Goal: Task Accomplishment & Management: Use online tool/utility

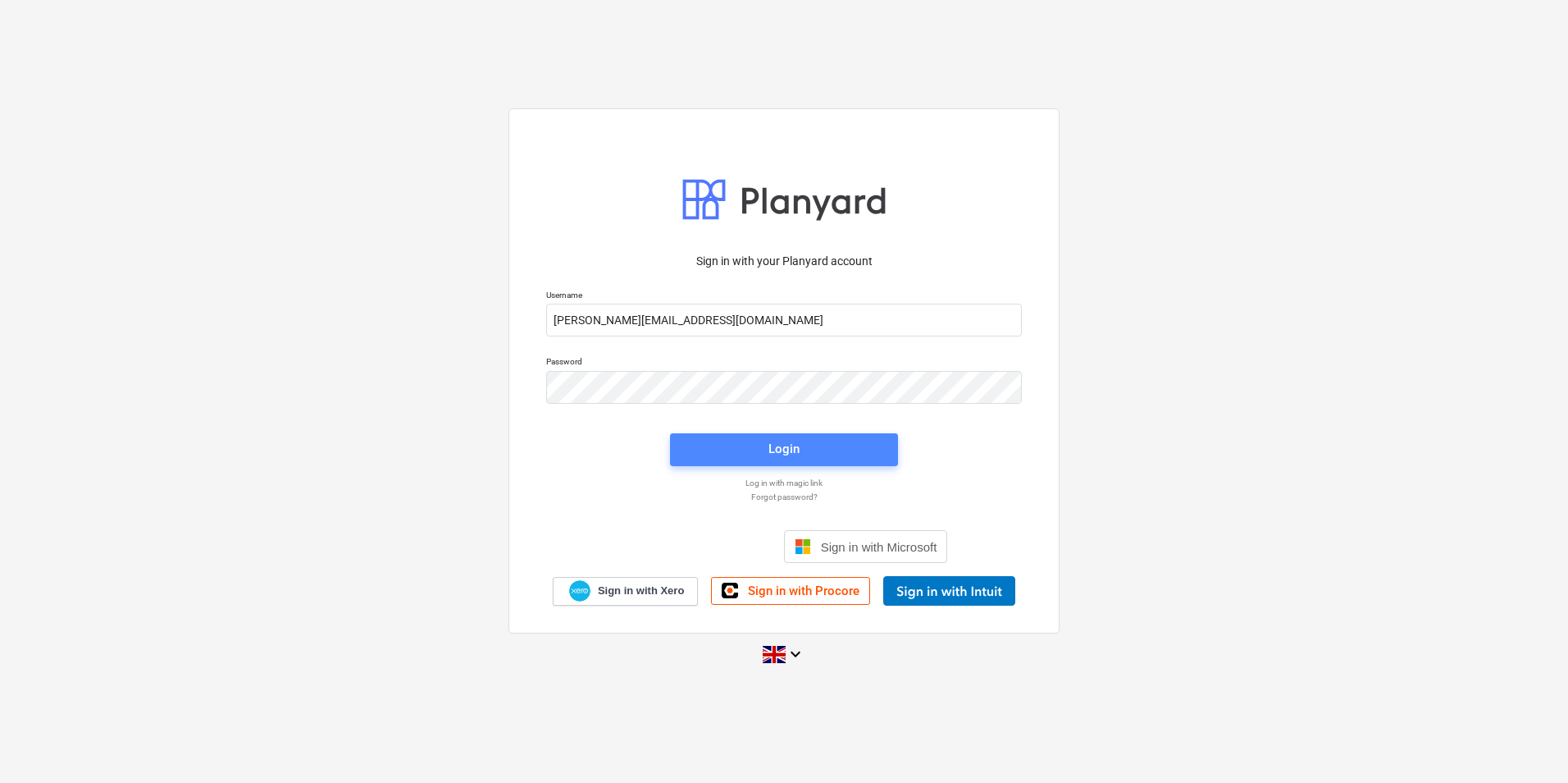
click at [803, 452] on span "Login" at bounding box center [784, 448] width 189 height 22
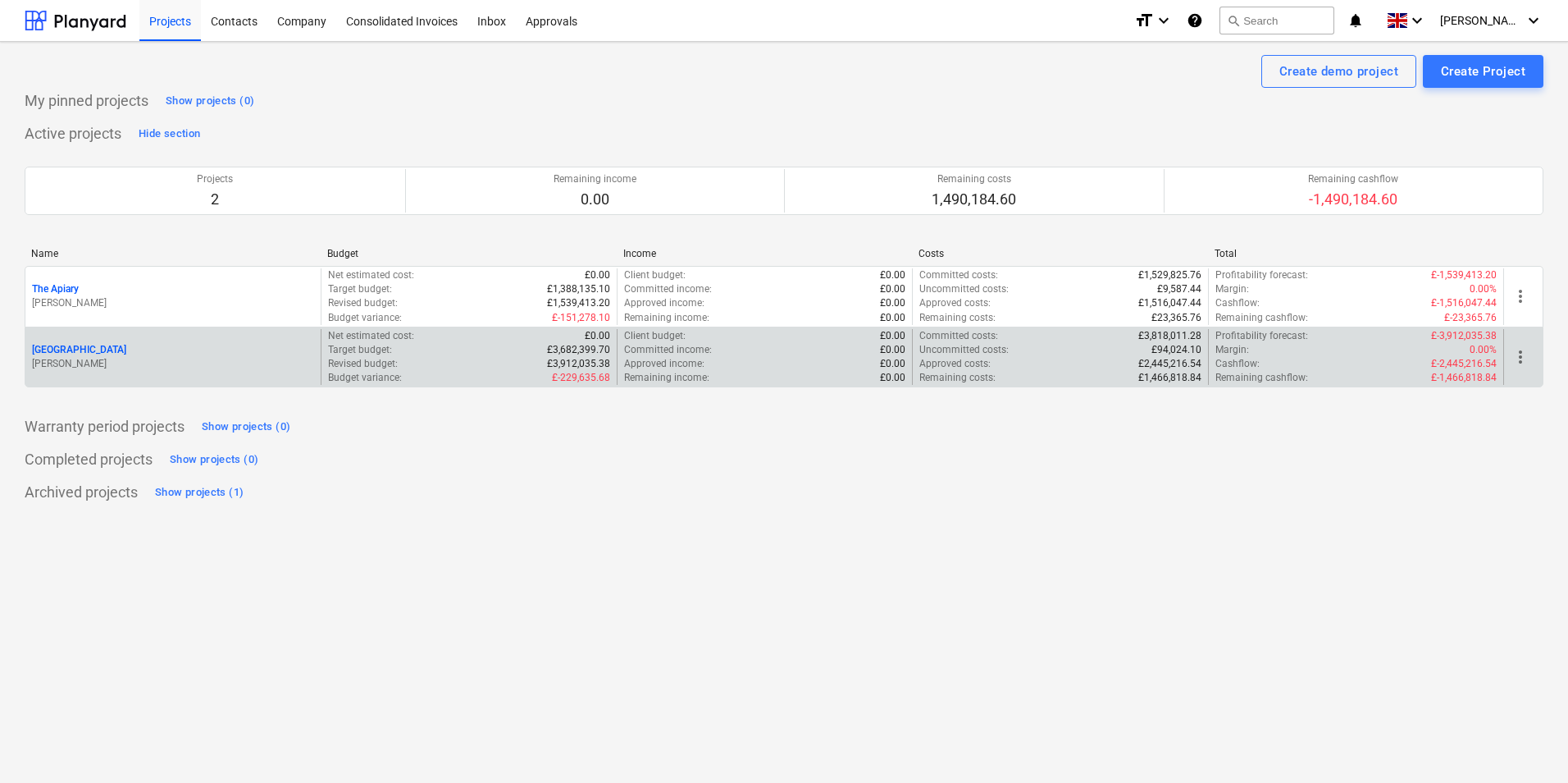
click at [411, 361] on div "Revised budget : £3,912,035.38" at bounding box center [469, 363] width 281 height 14
click at [153, 362] on p "[PERSON_NAME]" at bounding box center [173, 363] width 282 height 14
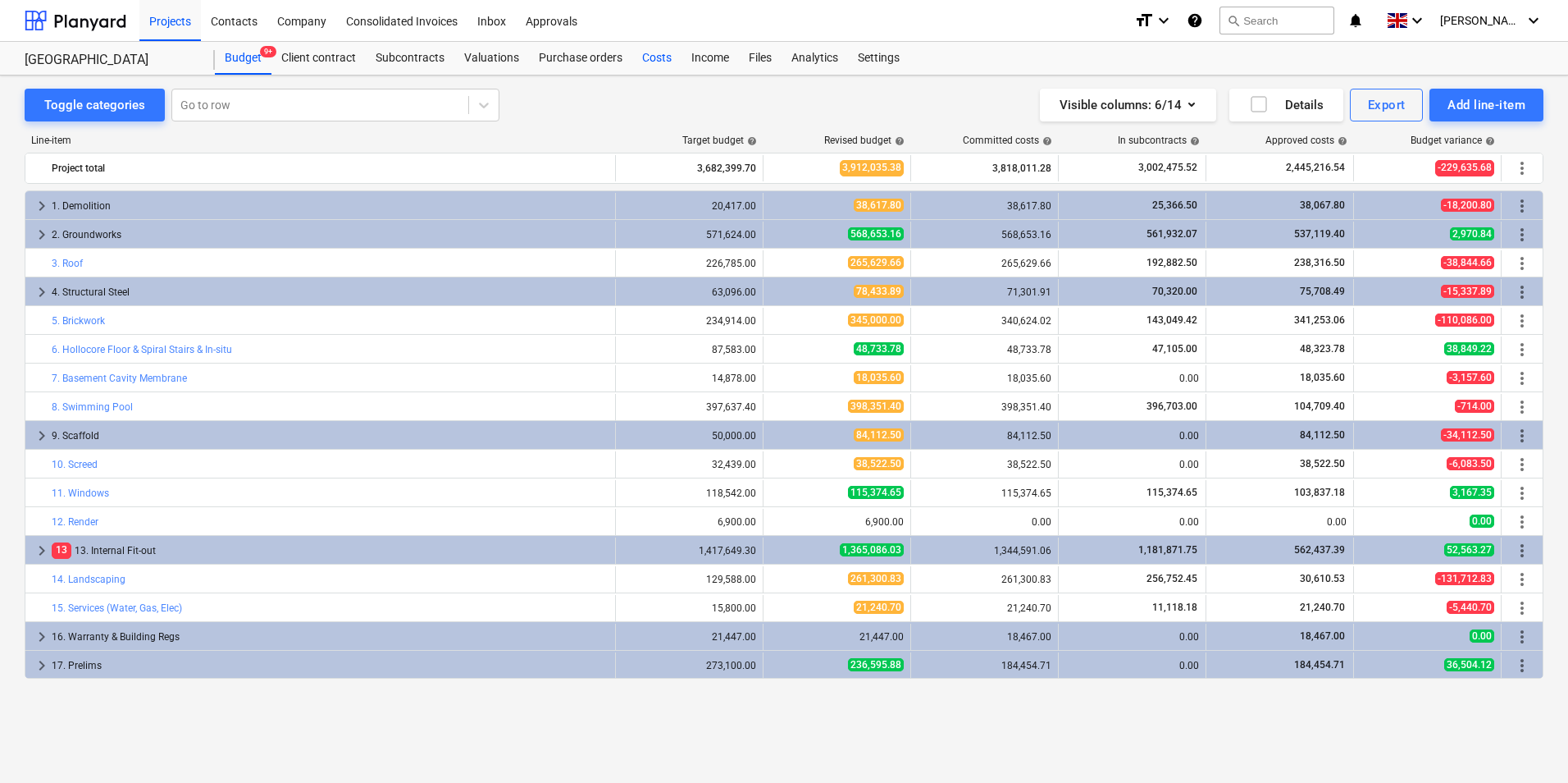
click at [657, 65] on div "Costs" at bounding box center [657, 58] width 49 height 33
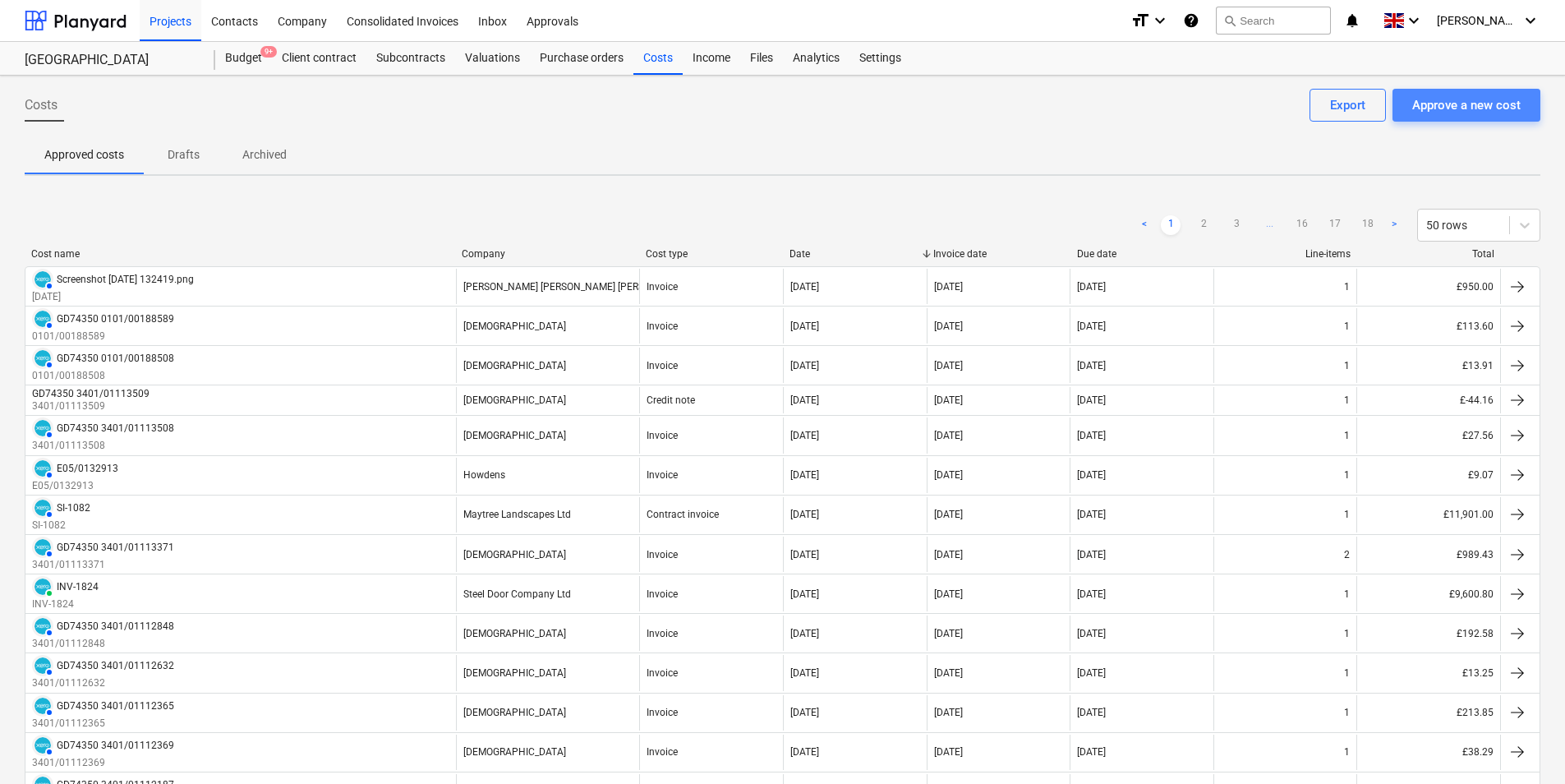
click at [1463, 108] on div "Approve a new cost" at bounding box center [1466, 105] width 108 height 22
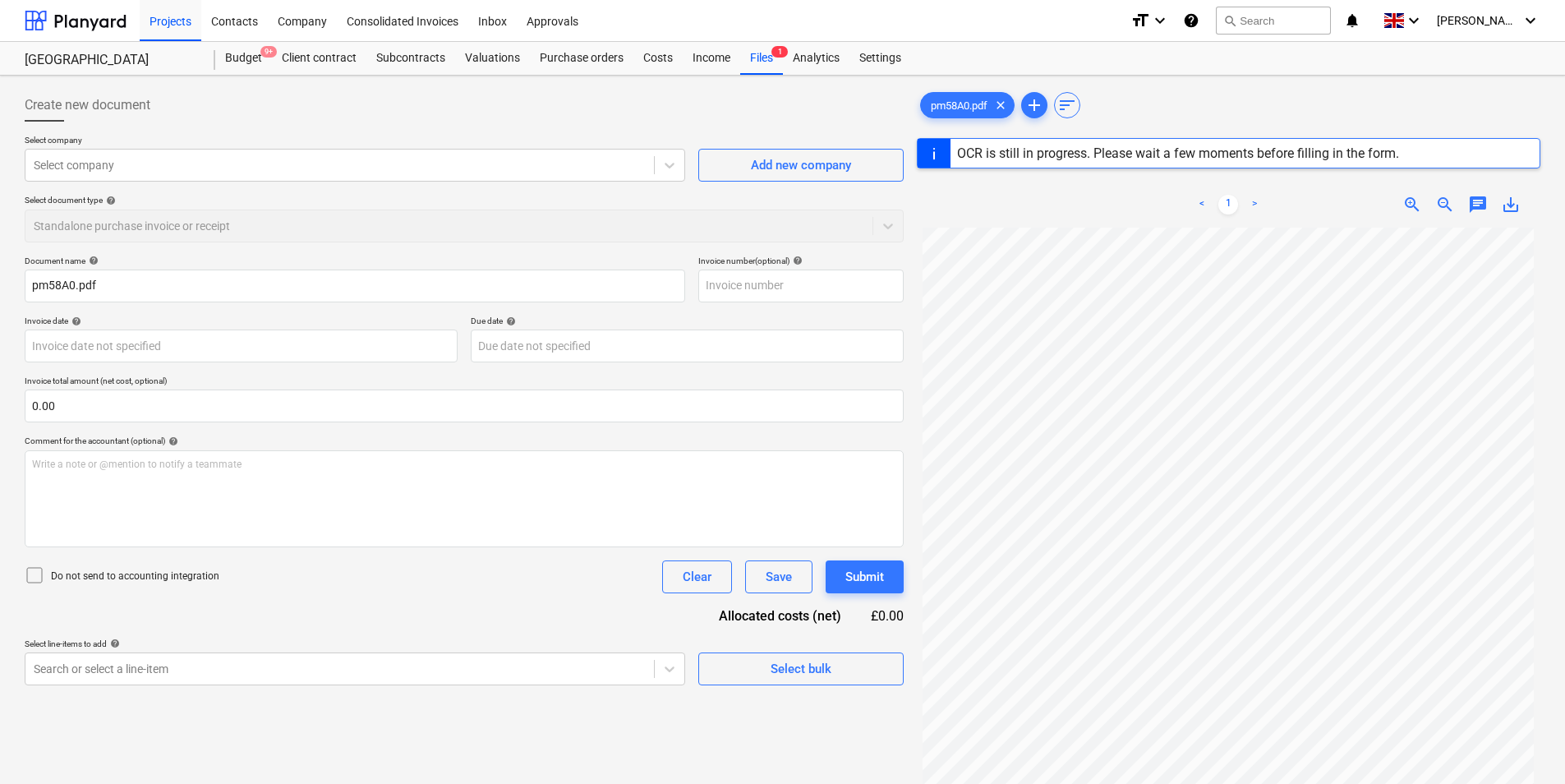
type input "1101966489"
type input "[DATE]"
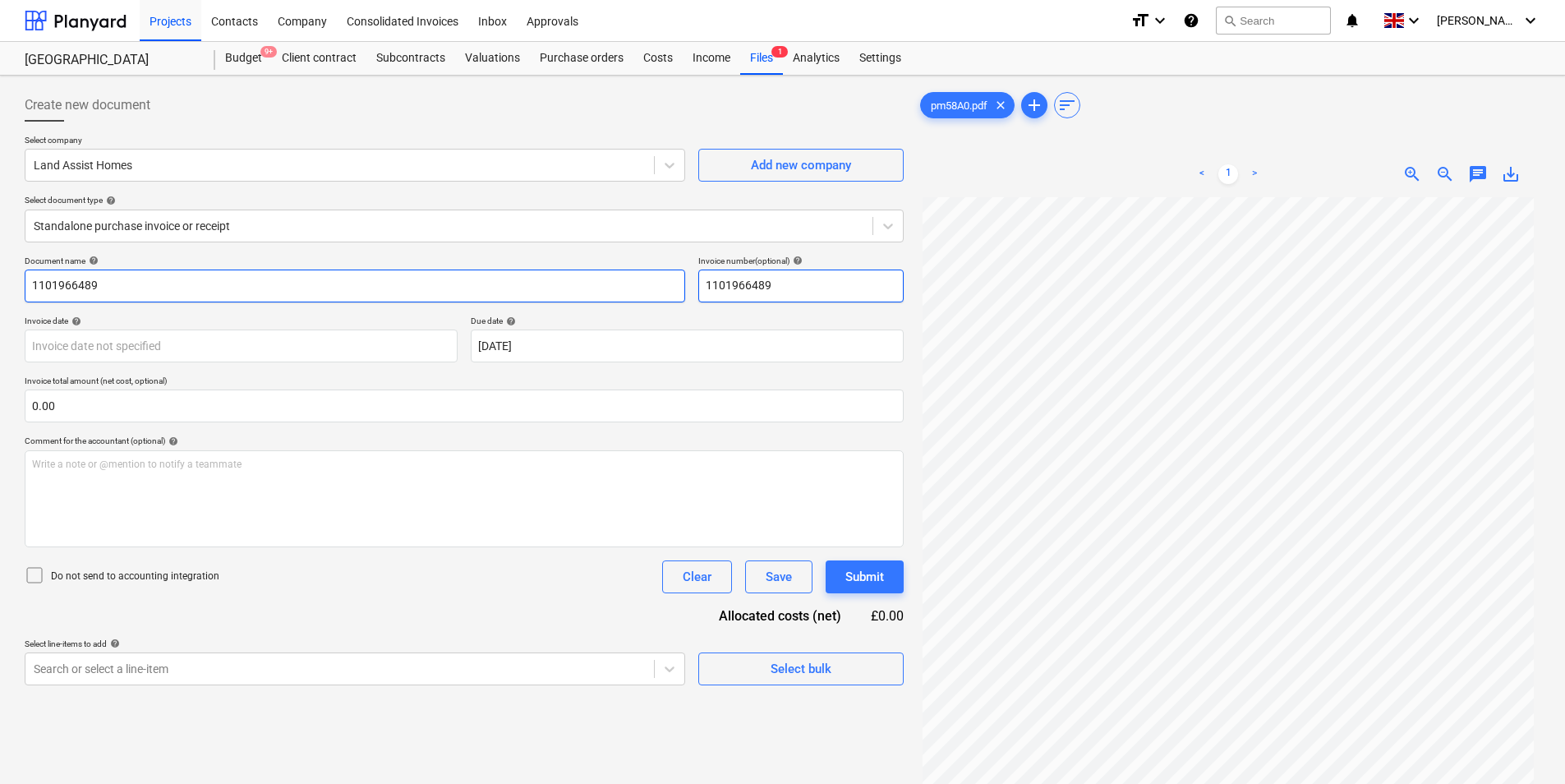
drag, startPoint x: 801, startPoint y: 285, endPoint x: 382, endPoint y: 293, distance: 419.1
click at [382, 292] on div "Document name help 1101966489 Invoice number (optional) help 1101966489" at bounding box center [464, 279] width 879 height 47
type input "E05/0132862"
click at [260, 286] on input "1101966489" at bounding box center [355, 286] width 661 height 33
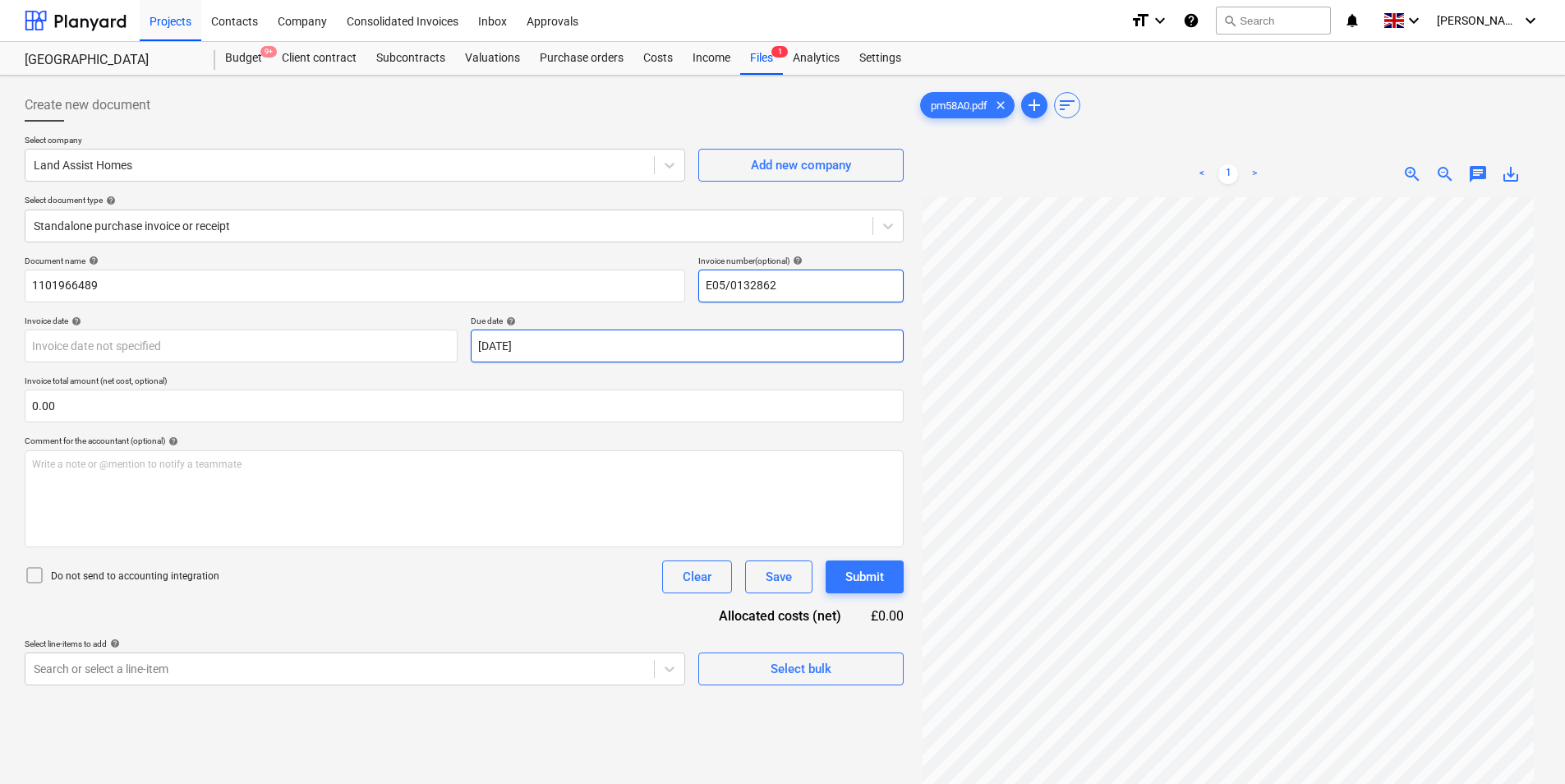
drag, startPoint x: 866, startPoint y: 291, endPoint x: 527, endPoint y: 336, distance: 342.0
click at [527, 336] on div "Document name help 1101966489 Invoice number (optional) help E05/0132862 Invoic…" at bounding box center [464, 470] width 879 height 430
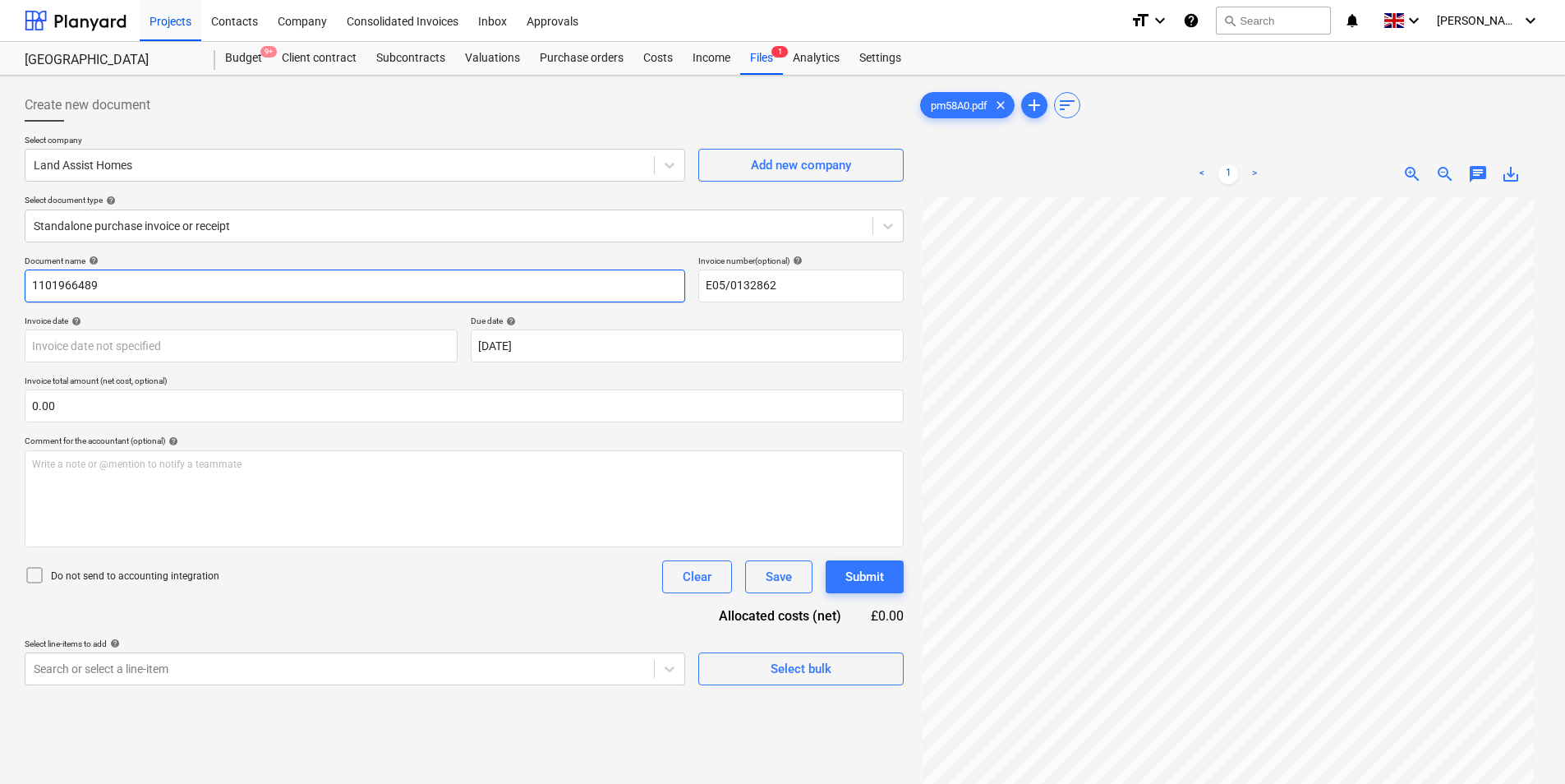
drag, startPoint x: 340, startPoint y: 287, endPoint x: -54, endPoint y: 323, distance: 395.6
click at [0, 323] on html "Projects Contacts Company Consolidated Invoices Inbox Approvals format_size key…" at bounding box center [782, 392] width 1565 height 784
paste input "E05/0132862"
type input "E05/0132862"
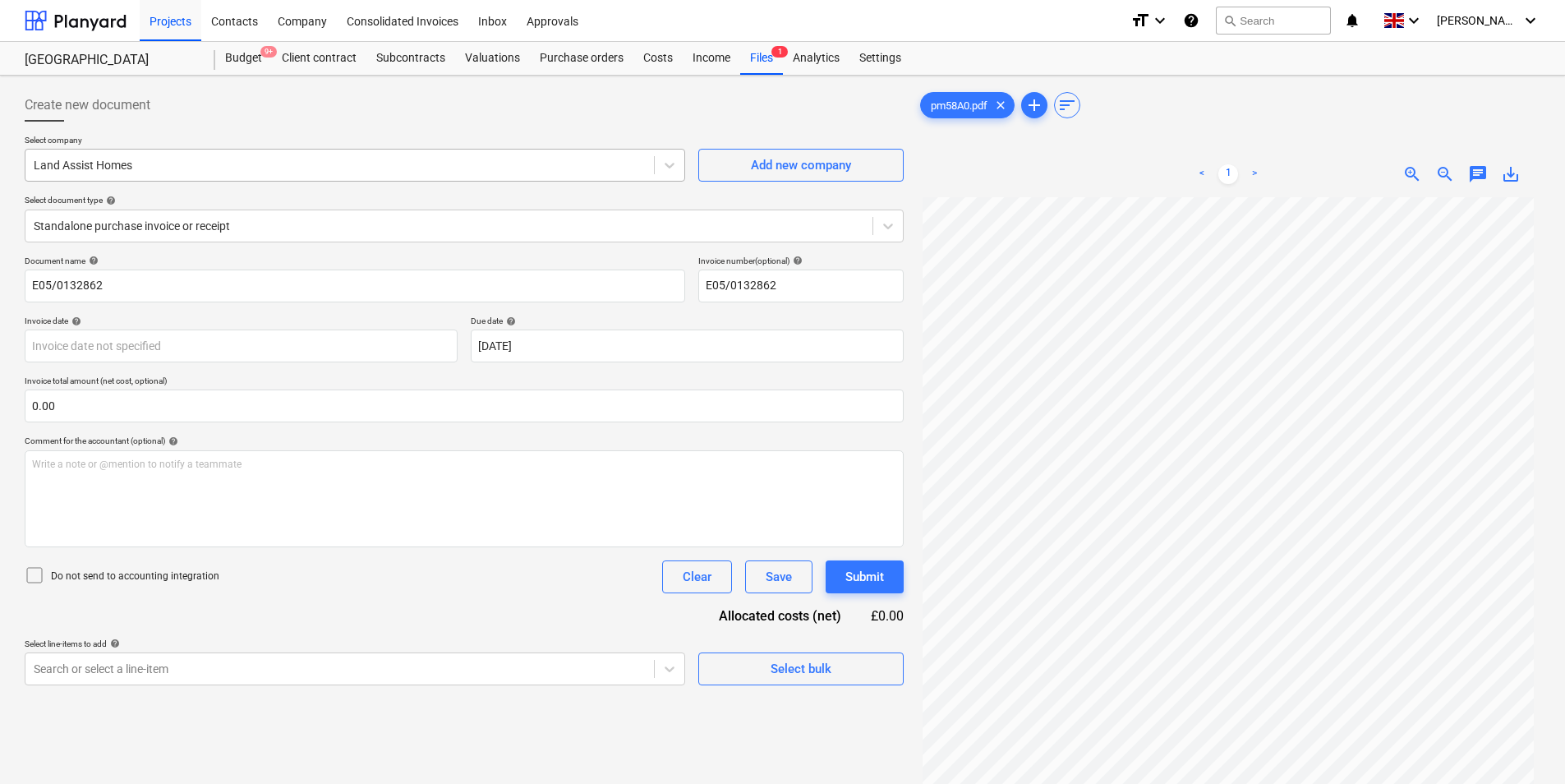
click at [148, 159] on div at bounding box center [340, 164] width 612 height 16
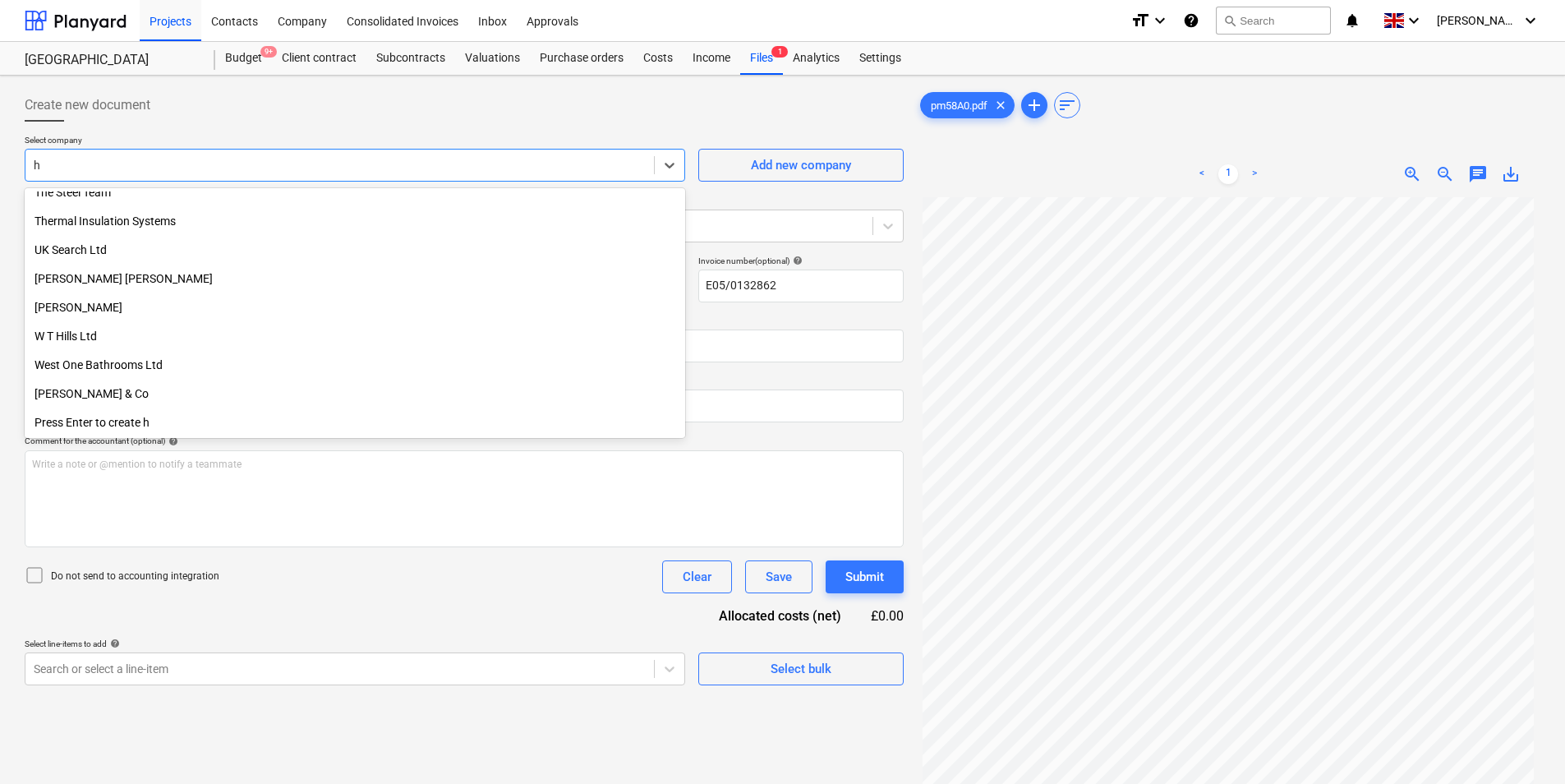
scroll to position [1881, 0]
type input "ho"
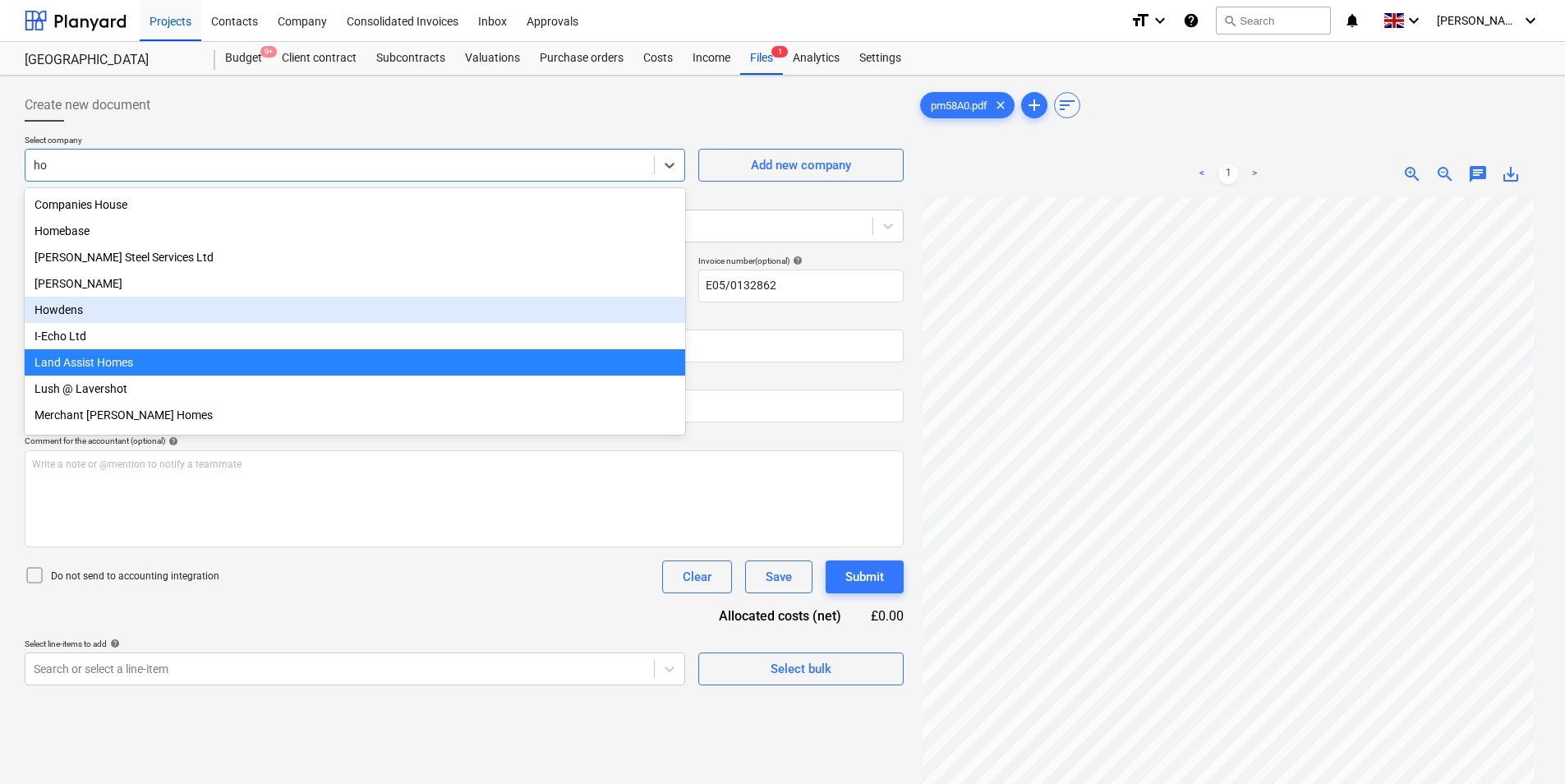
click at [97, 314] on div "Howdens" at bounding box center [355, 309] width 661 height 26
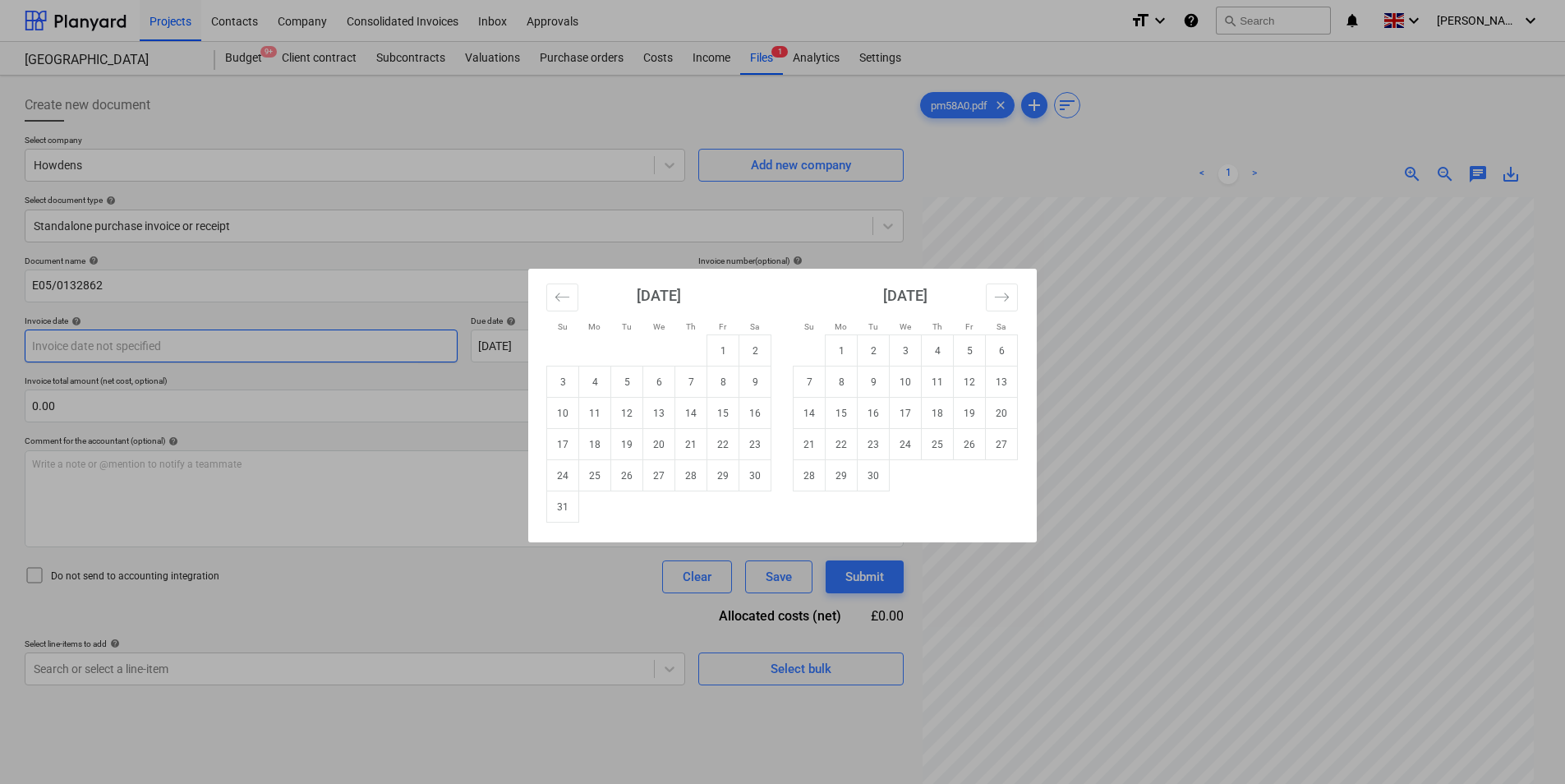
click at [271, 341] on body "Projects Contacts Company Consolidated Invoices Inbox Approvals format_size key…" at bounding box center [782, 392] width 1565 height 784
click at [712, 411] on td "15" at bounding box center [723, 413] width 32 height 31
type input "[DATE]"
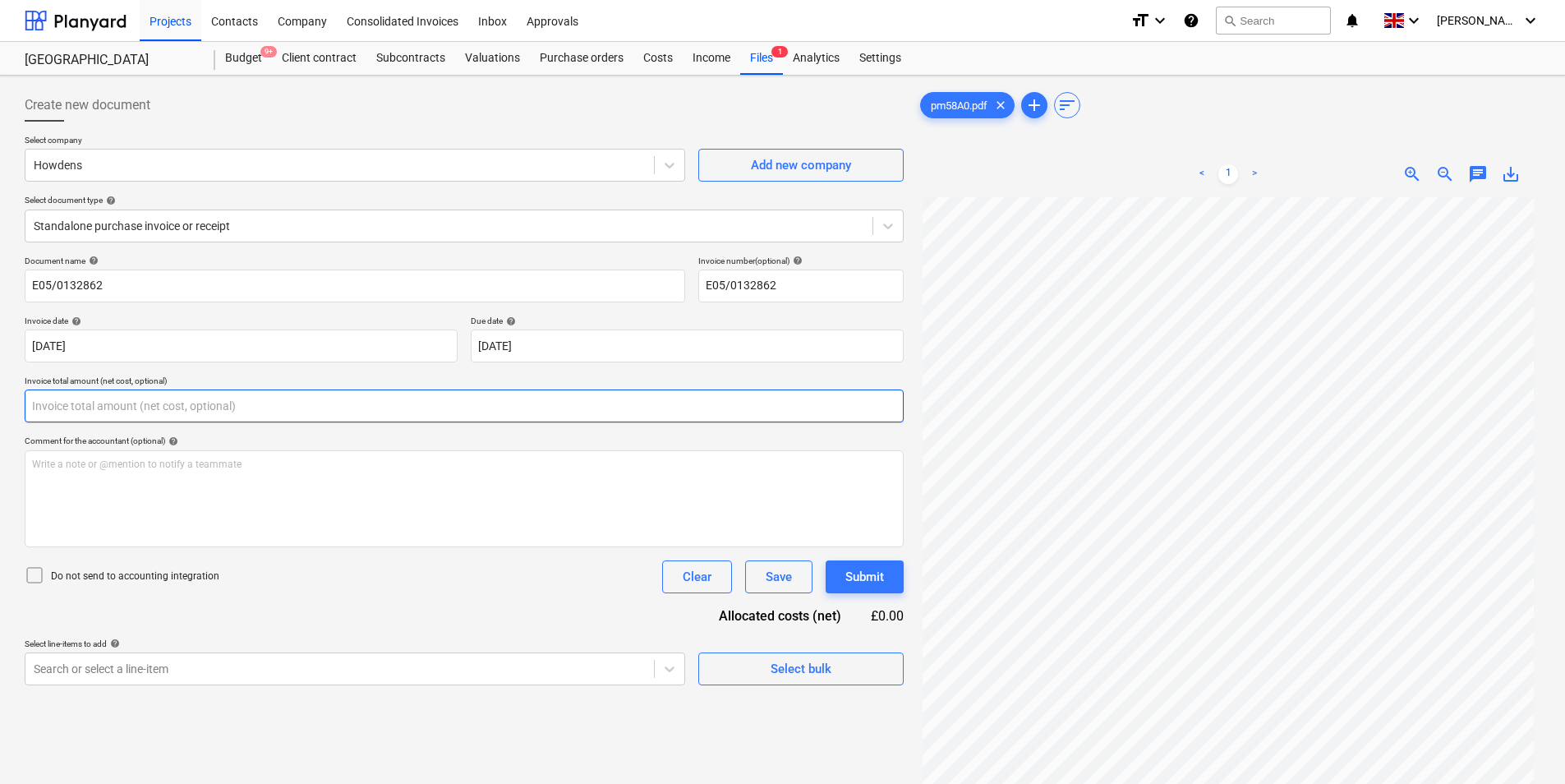
click at [129, 415] on input "text" at bounding box center [464, 405] width 879 height 33
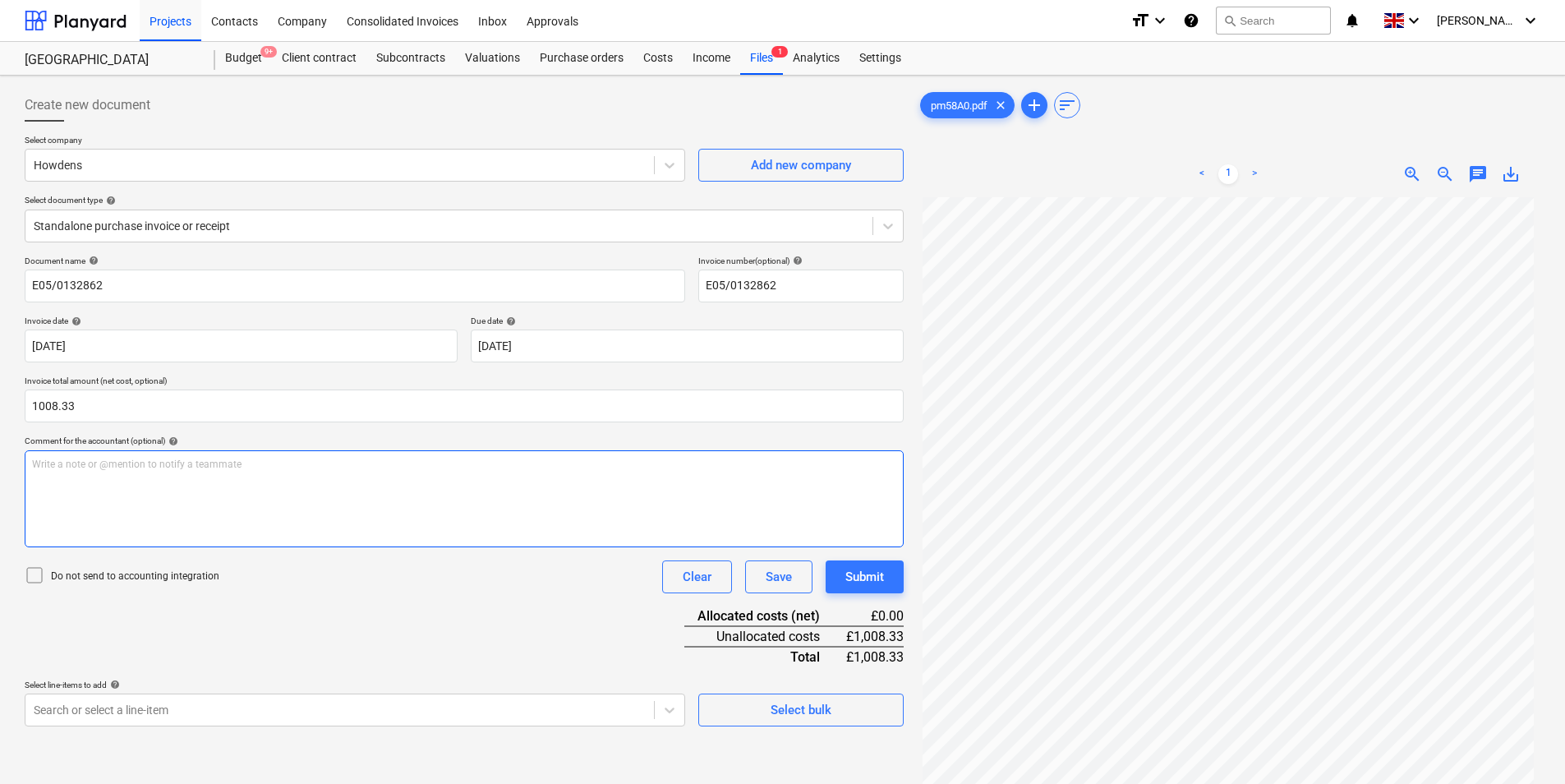
type input "1,008.33"
click at [262, 486] on div "Write a note or @mention to notify a teammate [PERSON_NAME]" at bounding box center [464, 499] width 879 height 97
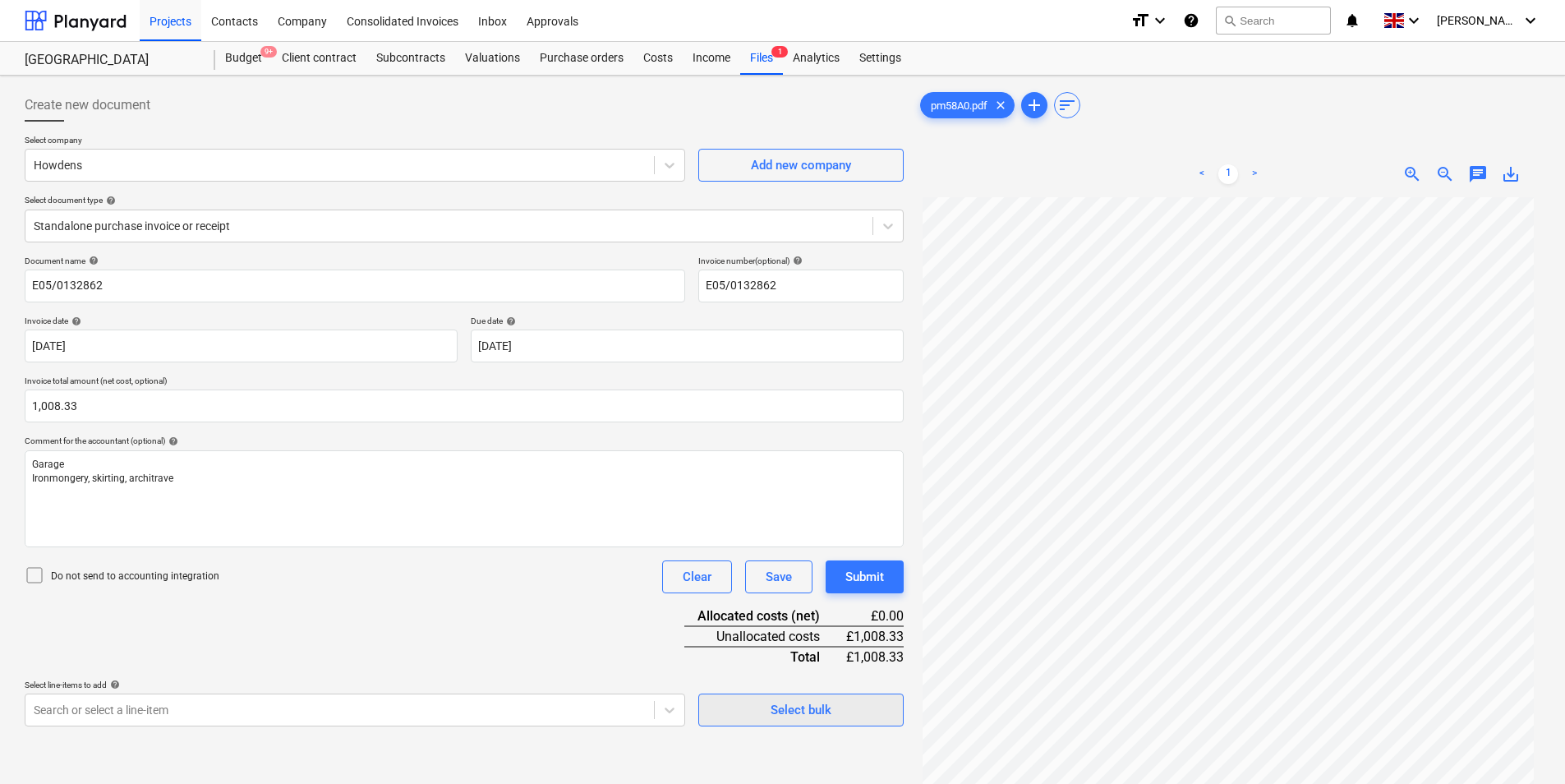
click at [826, 714] on div "Select bulk" at bounding box center [801, 710] width 61 height 22
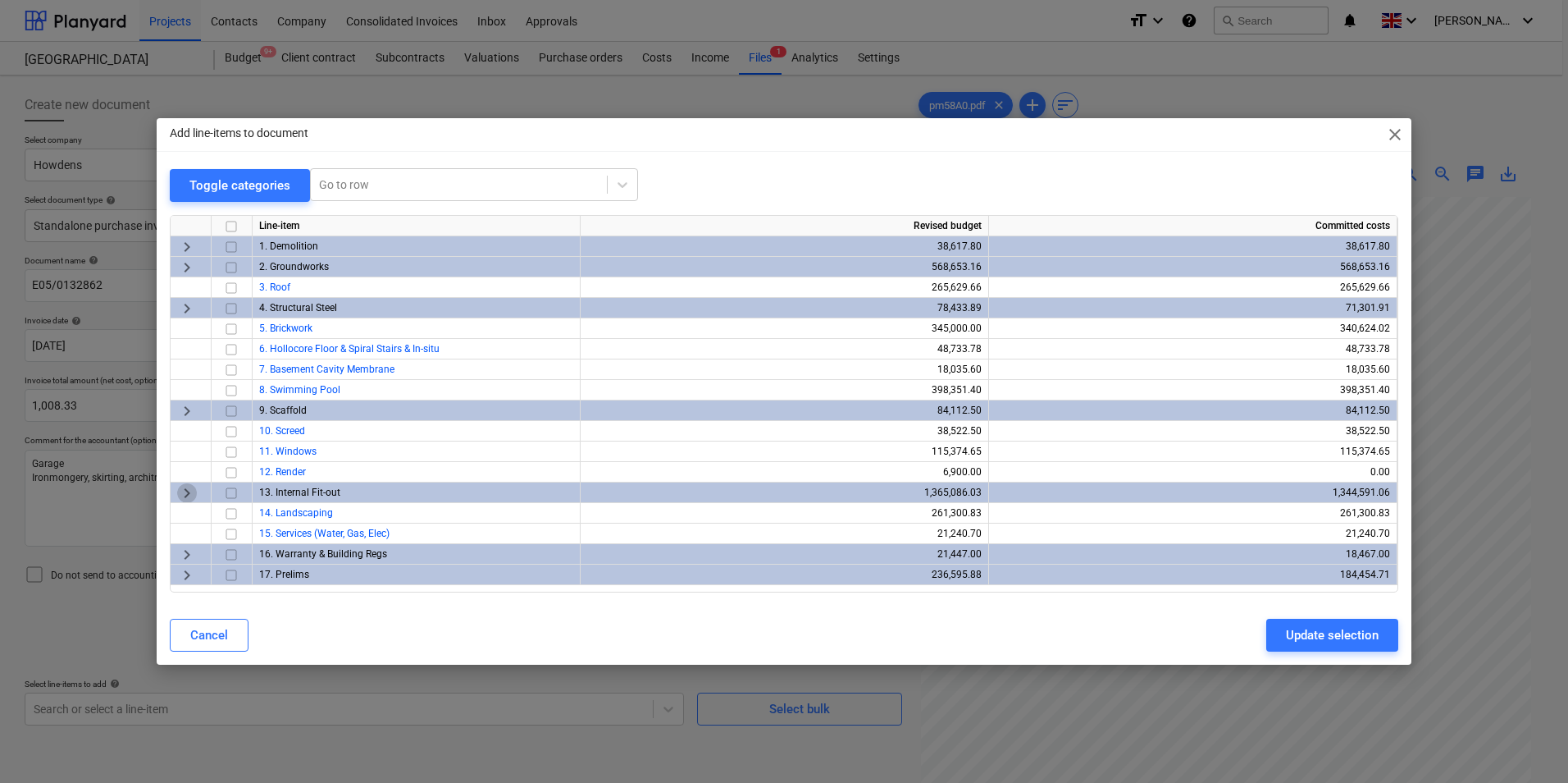
click at [189, 496] on span "keyboard_arrow_right" at bounding box center [186, 493] width 20 height 20
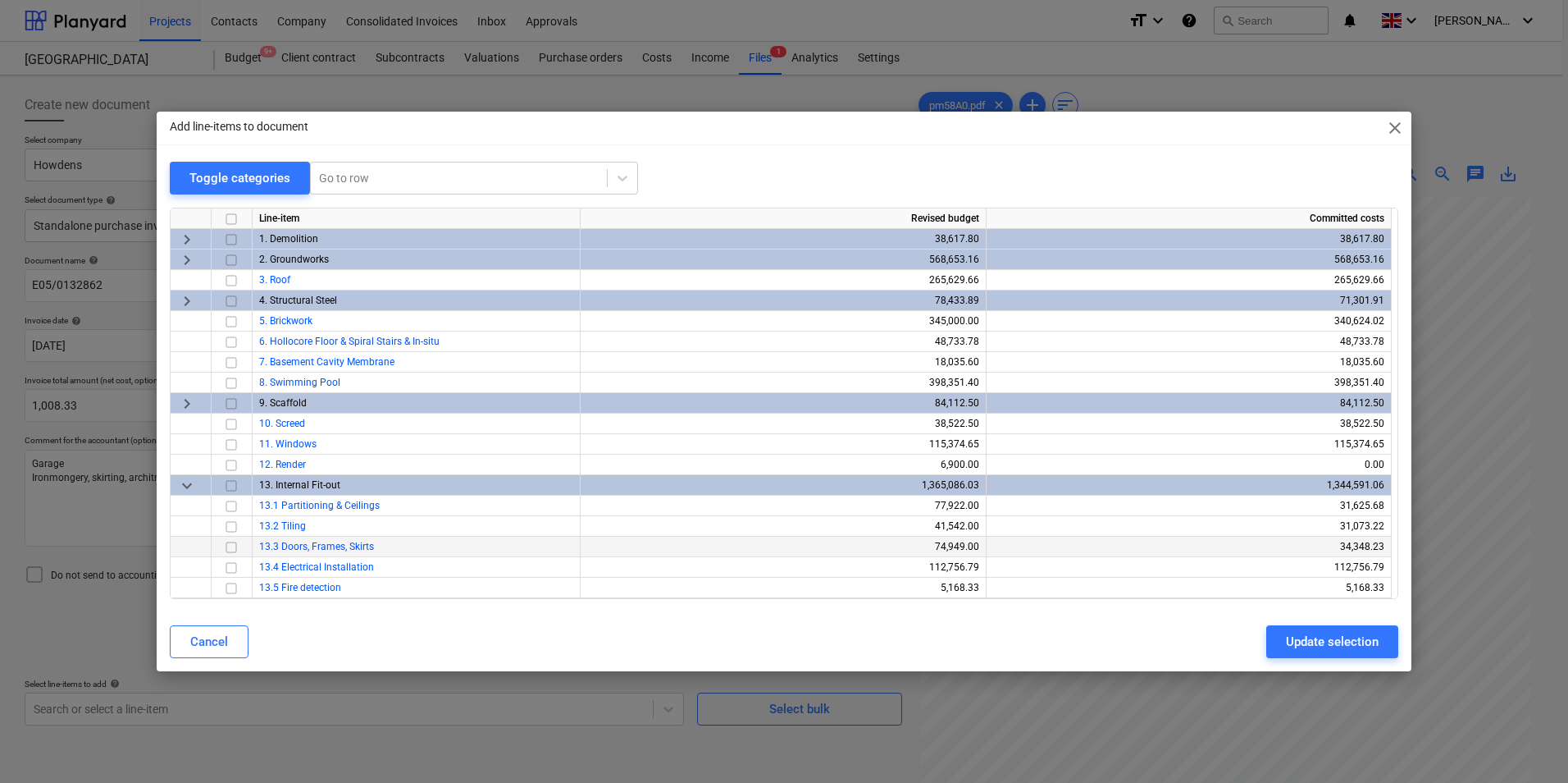
click at [232, 550] on input "checkbox" at bounding box center [231, 546] width 20 height 20
click at [1356, 647] on div "Update selection" at bounding box center [1332, 641] width 92 height 22
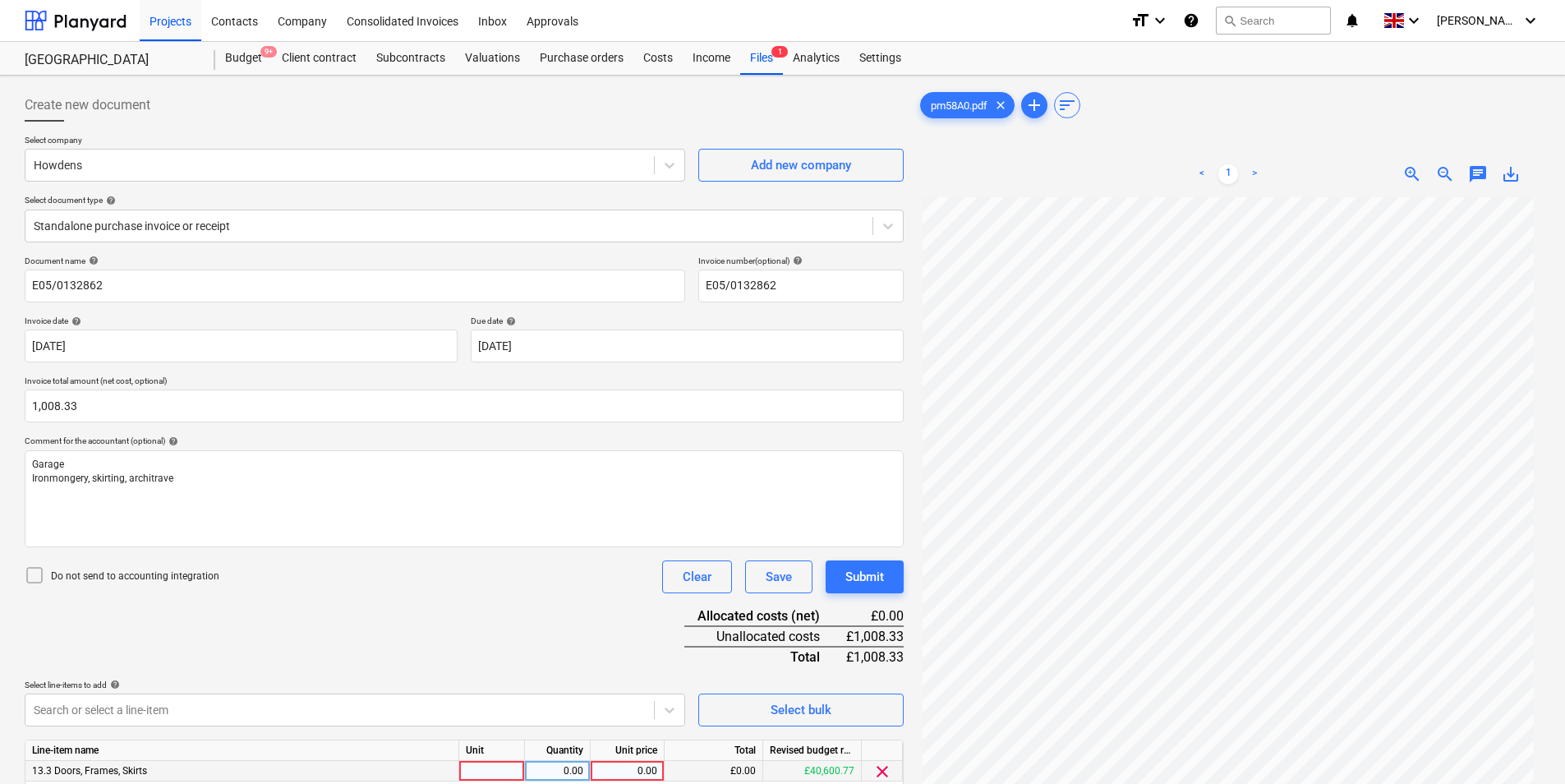
click at [496, 766] on div at bounding box center [492, 771] width 66 height 21
type input "ea"
type input "1008.33"
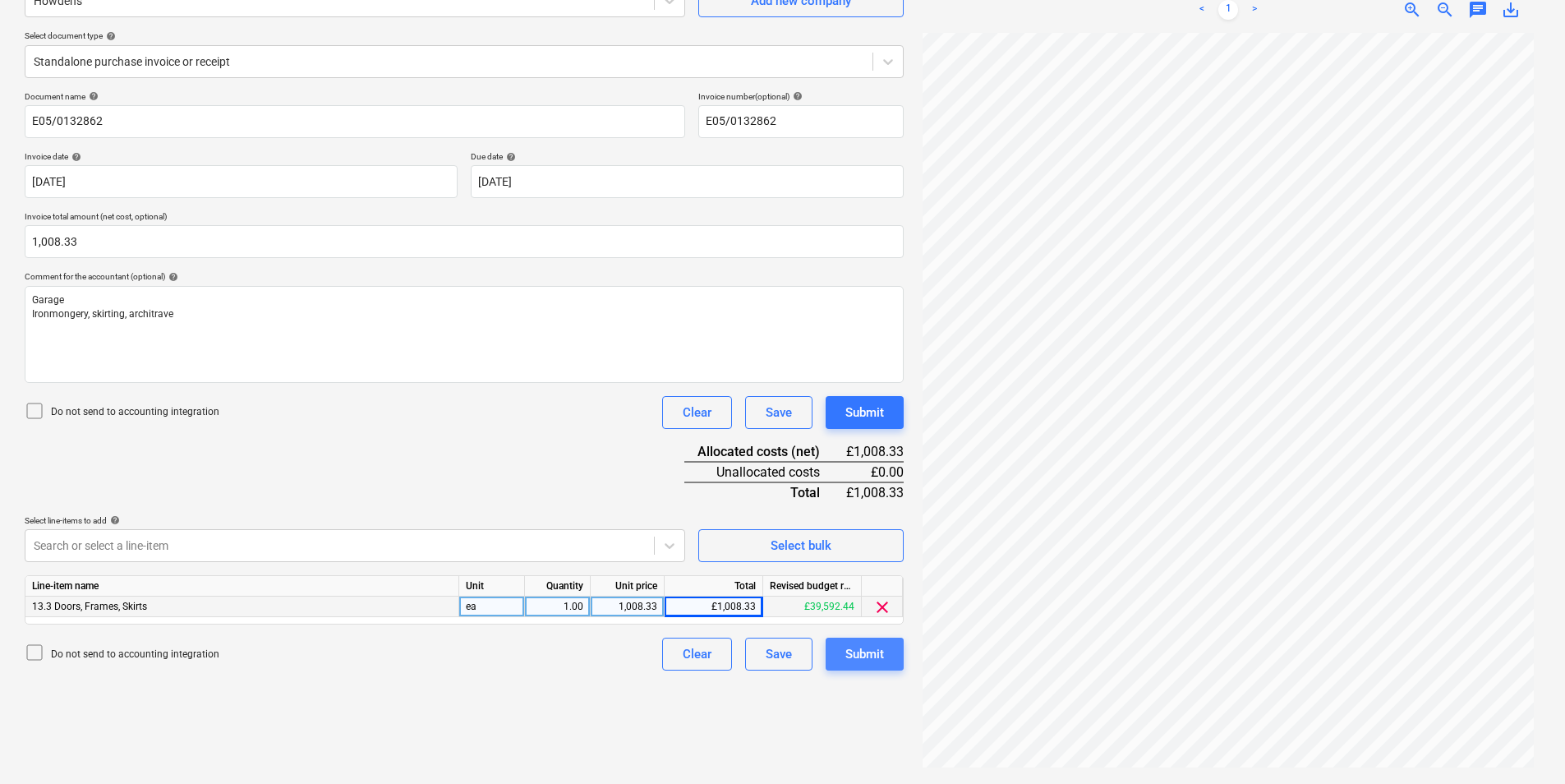
click at [863, 650] on div "Submit" at bounding box center [865, 653] width 39 height 22
